Goal: Contribute content: Add original content to the website for others to see

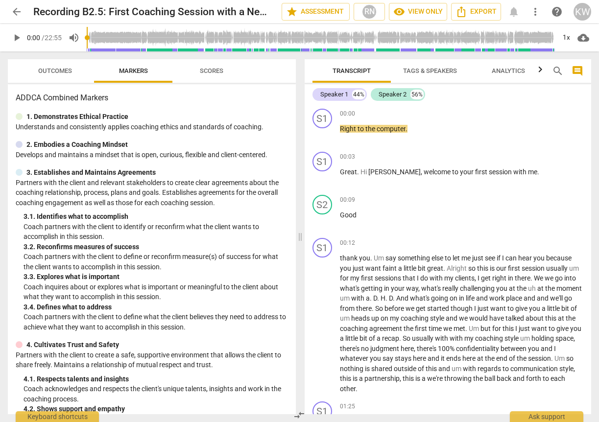
click at [16, 38] on span "play_arrow" at bounding box center [17, 38] width 12 height 12
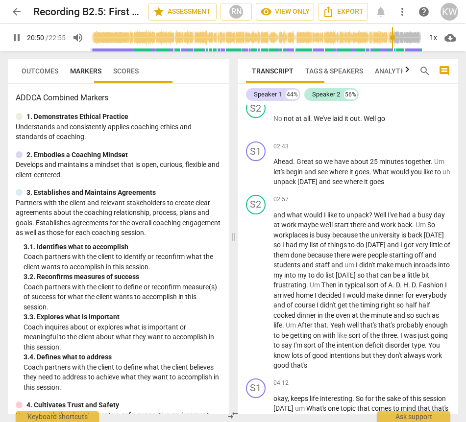
scroll to position [5576, 0]
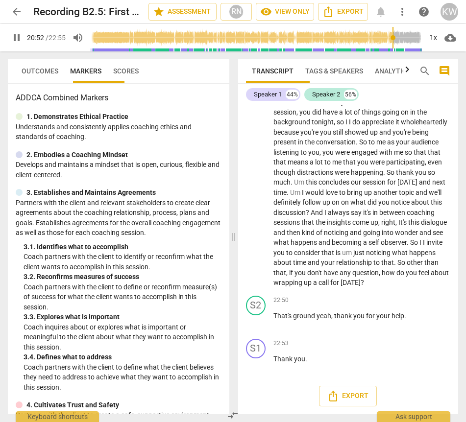
click at [13, 40] on span "pause" at bounding box center [17, 38] width 12 height 12
type input "1253"
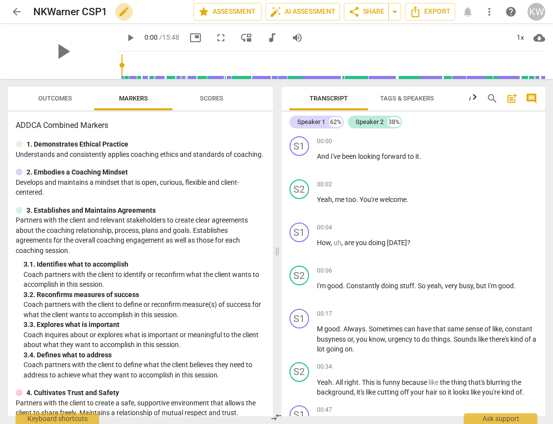
click at [129, 15] on span "edit" at bounding box center [124, 12] width 12 height 12
click at [15, 12] on span "arrow_back" at bounding box center [17, 12] width 12 height 12
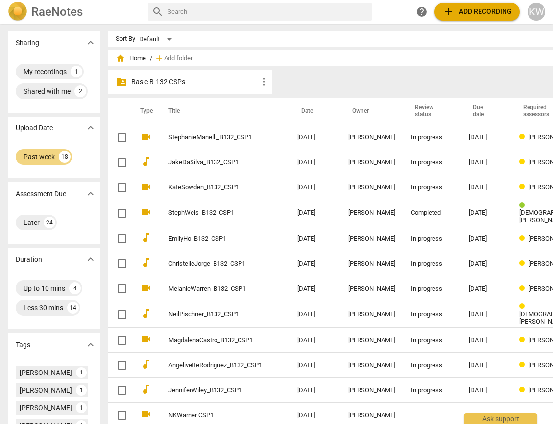
click at [131, 82] on p "Basic B-132 CSPs" at bounding box center [194, 82] width 127 height 10
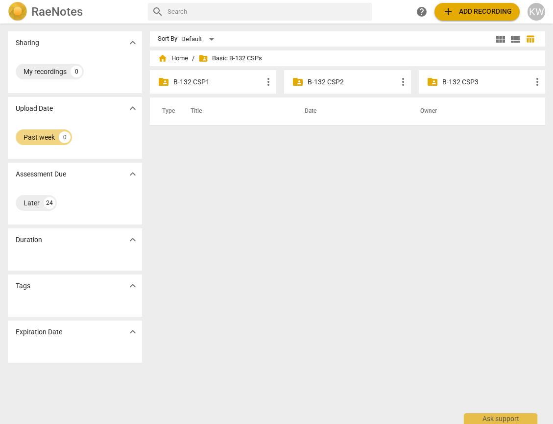
click at [229, 79] on p "B-132 CSP1" at bounding box center [217, 82] width 89 height 10
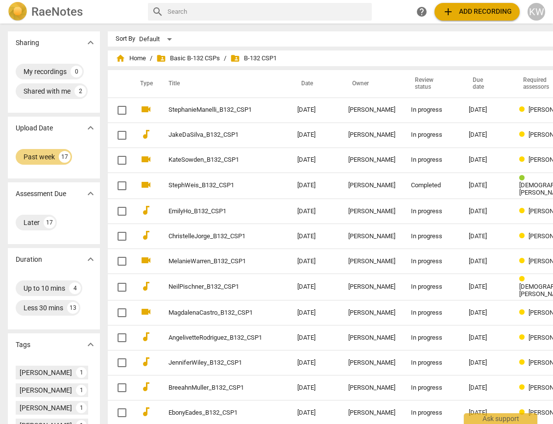
click at [450, 11] on span "add Add recording" at bounding box center [477, 12] width 70 height 12
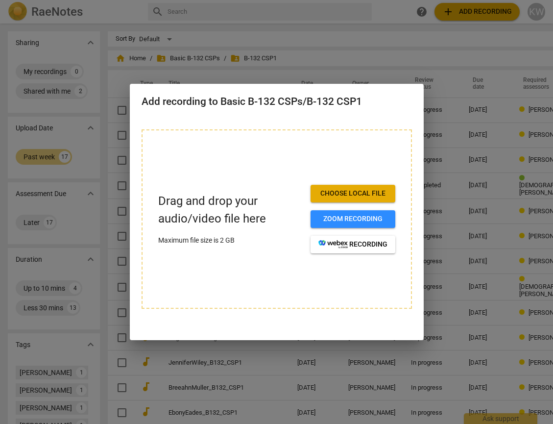
click at [386, 198] on span "Choose local file" at bounding box center [352, 194] width 69 height 10
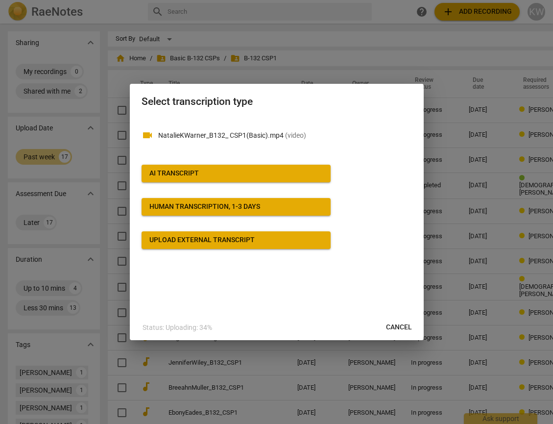
click at [213, 168] on button "AI Transcript" at bounding box center [236, 174] width 189 height 18
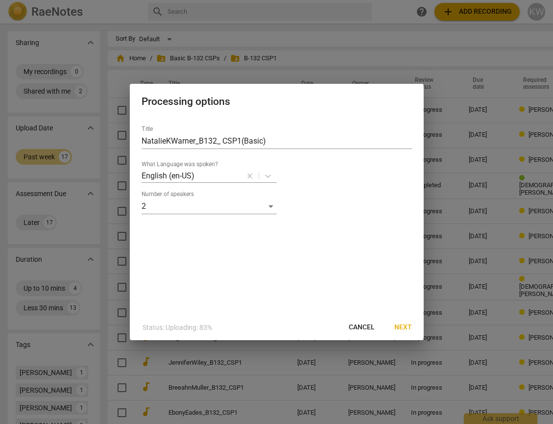
click at [405, 328] on span "Next" at bounding box center [403, 327] width 18 height 10
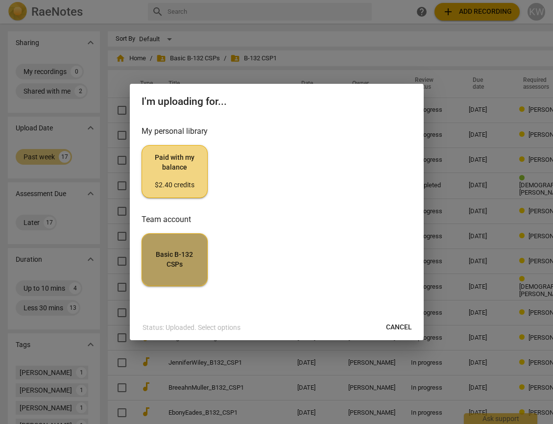
click at [169, 282] on button "Basic B-132 CSPs" at bounding box center [175, 259] width 66 height 53
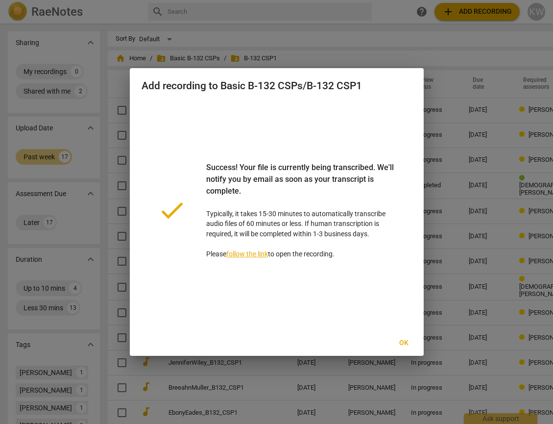
click at [404, 348] on span "Ok" at bounding box center [404, 343] width 16 height 10
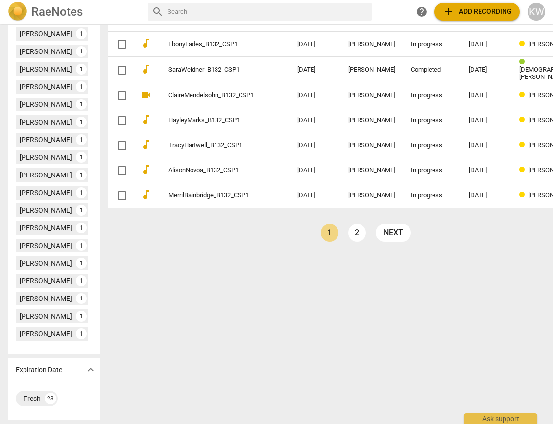
scroll to position [417, 0]
click at [352, 224] on link "2" at bounding box center [357, 233] width 18 height 18
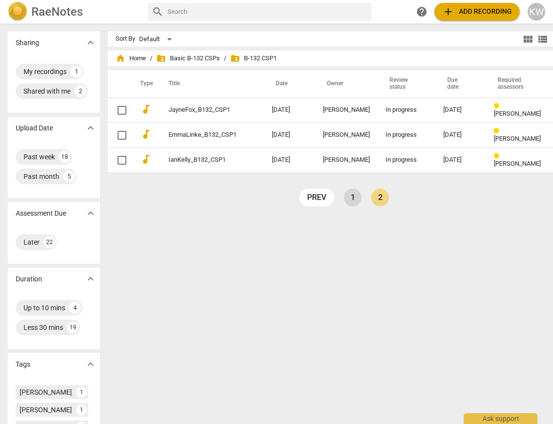
click at [358, 197] on link "1" at bounding box center [353, 198] width 18 height 18
